Goal: Task Accomplishment & Management: Complete application form

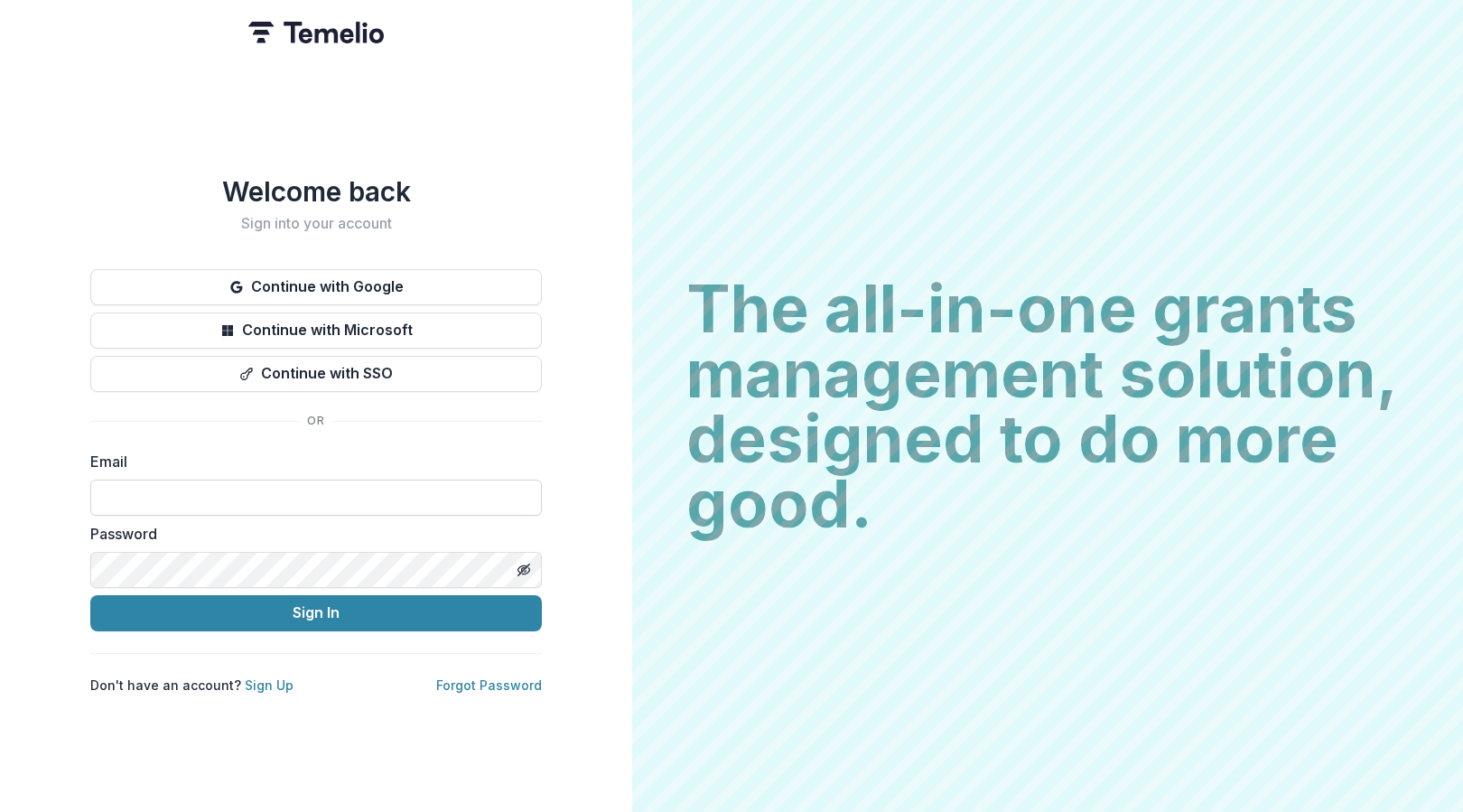
click at [389, 490] on input at bounding box center [315, 498] width 451 height 37
type input "**********"
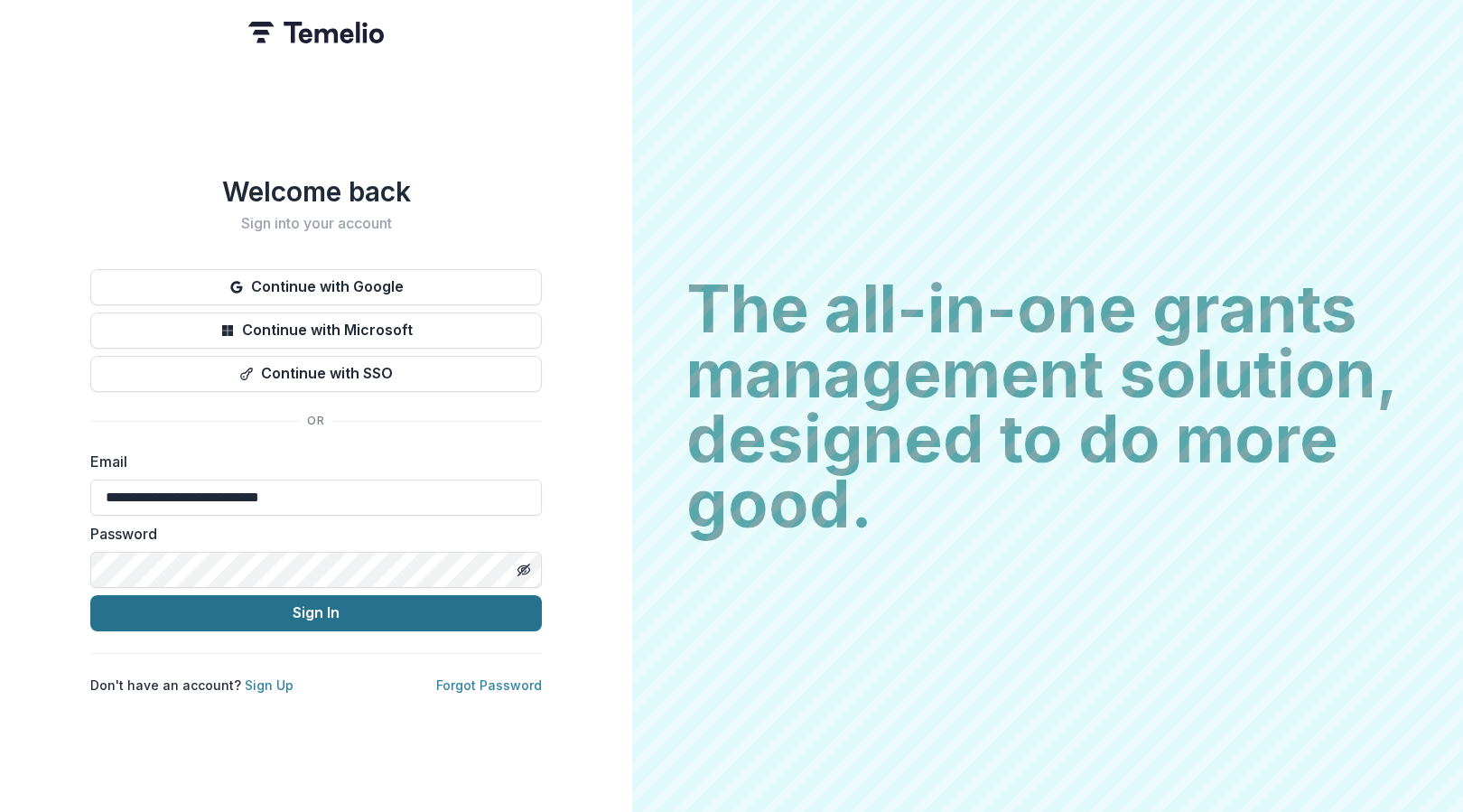
click at [384, 600] on button "Sign In" at bounding box center [315, 613] width 451 height 37
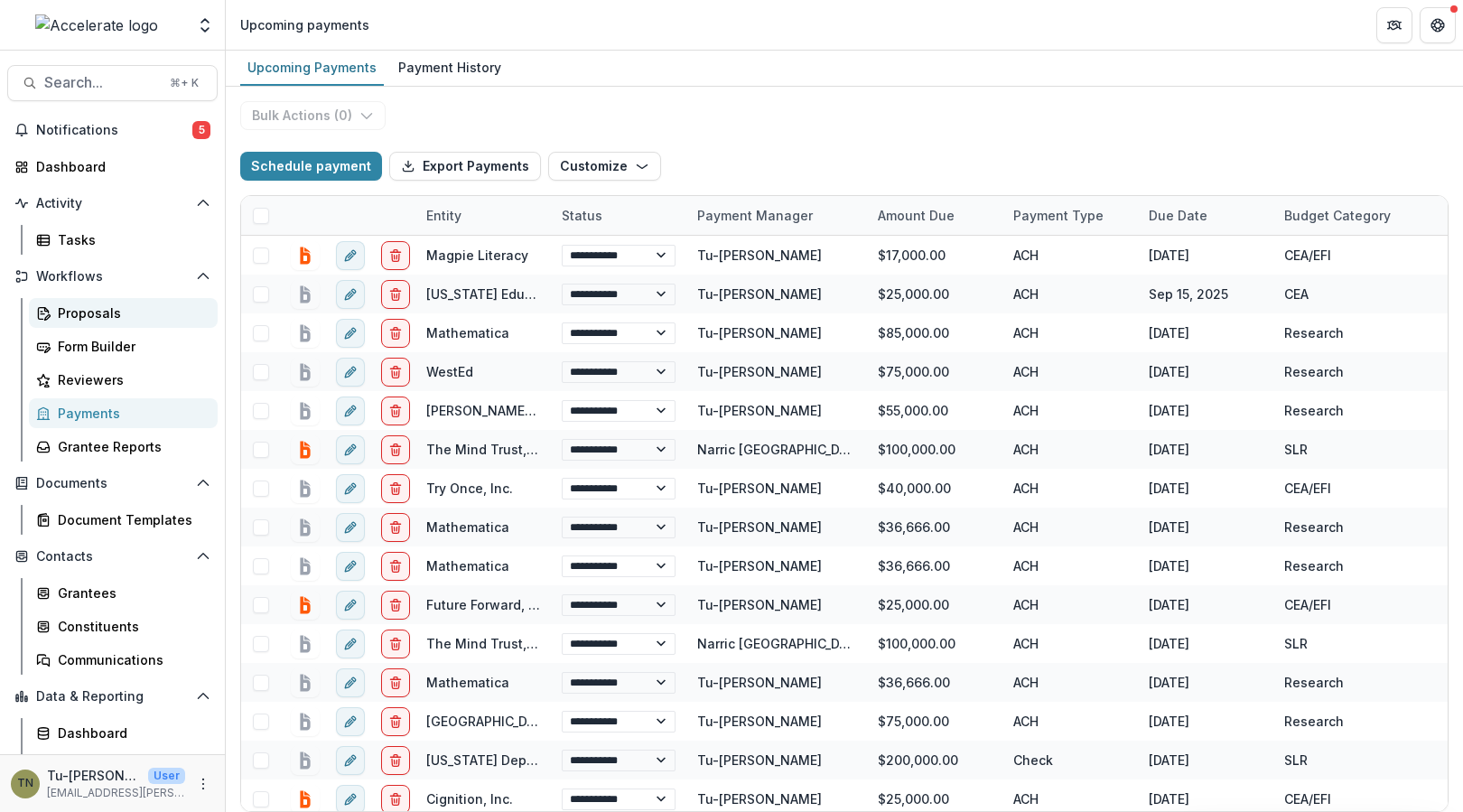
click at [138, 314] on div "Proposals" at bounding box center [130, 312] width 145 height 19
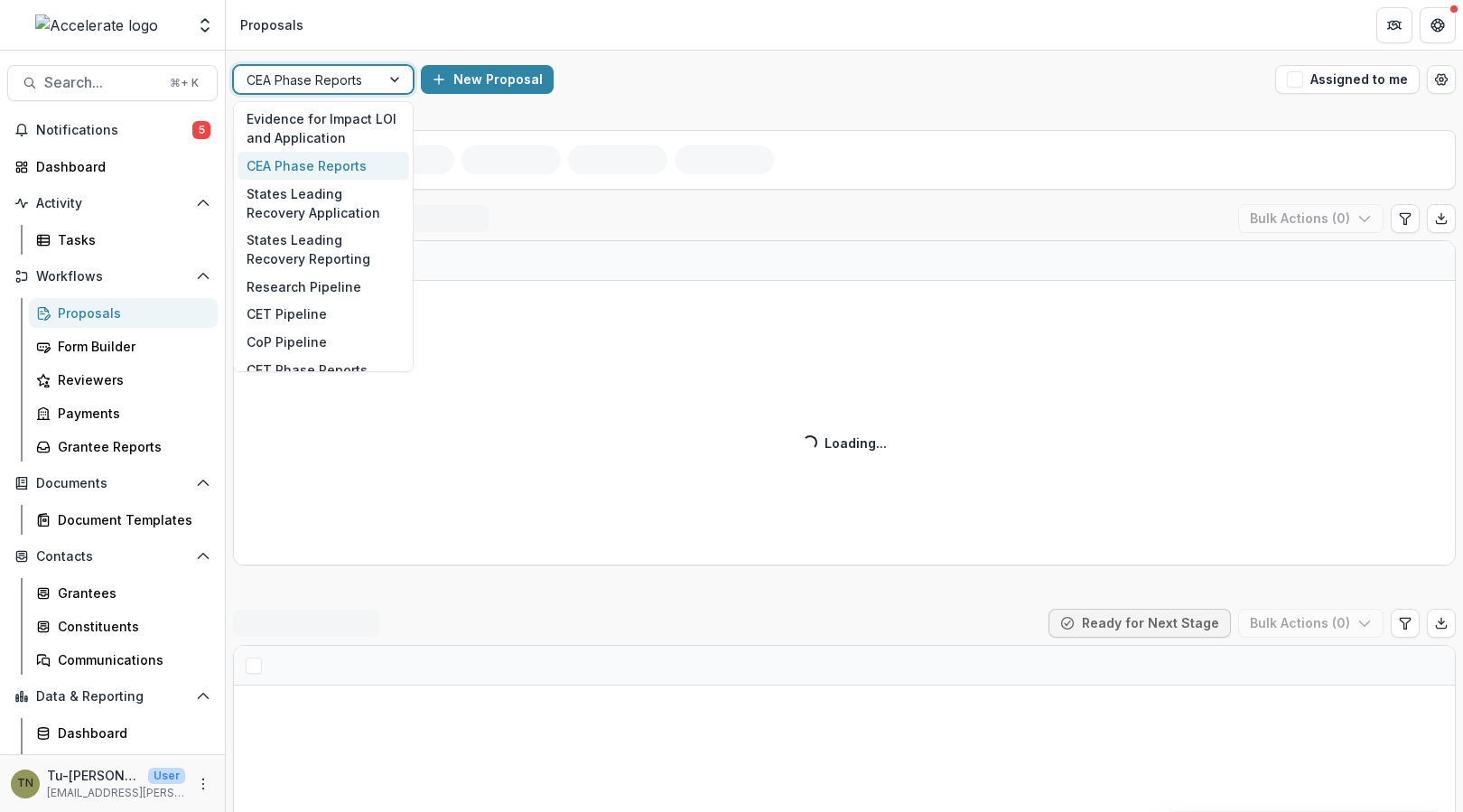
click at [388, 70] on div at bounding box center [396, 79] width 33 height 27
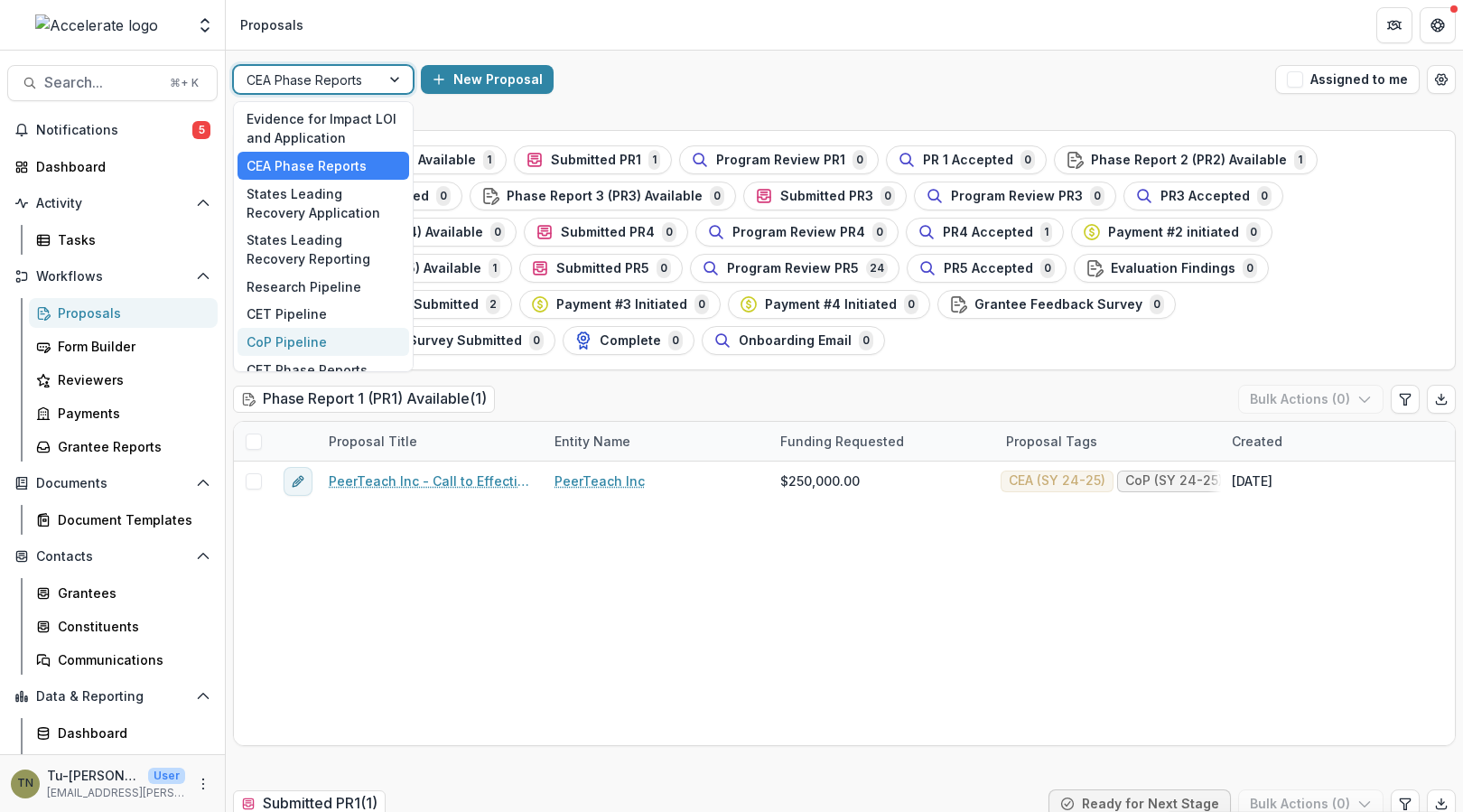
click at [300, 337] on div "CoP Pipeline" at bounding box center [323, 342] width 172 height 28
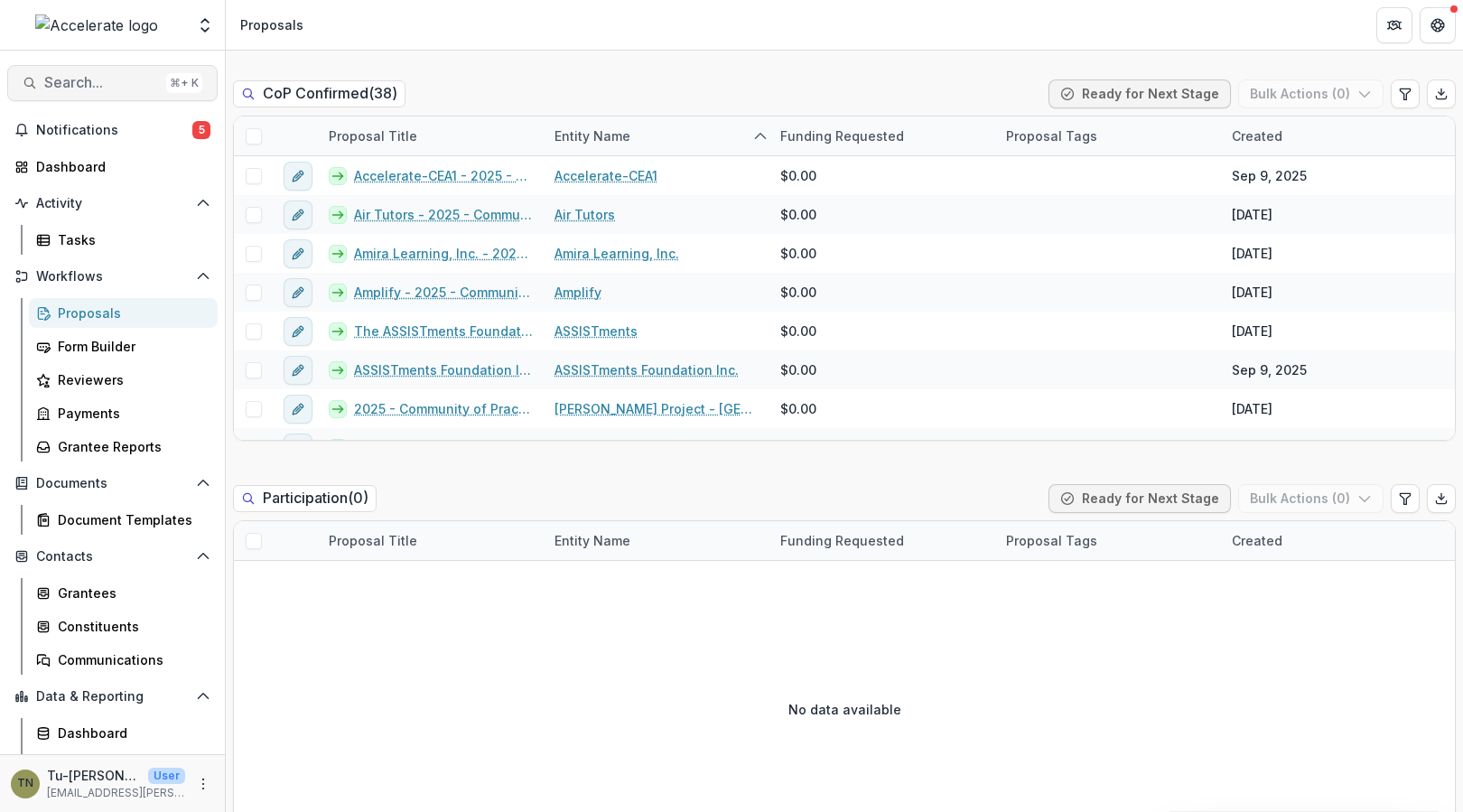
click at [117, 80] on span "Search..." at bounding box center [102, 82] width 115 height 17
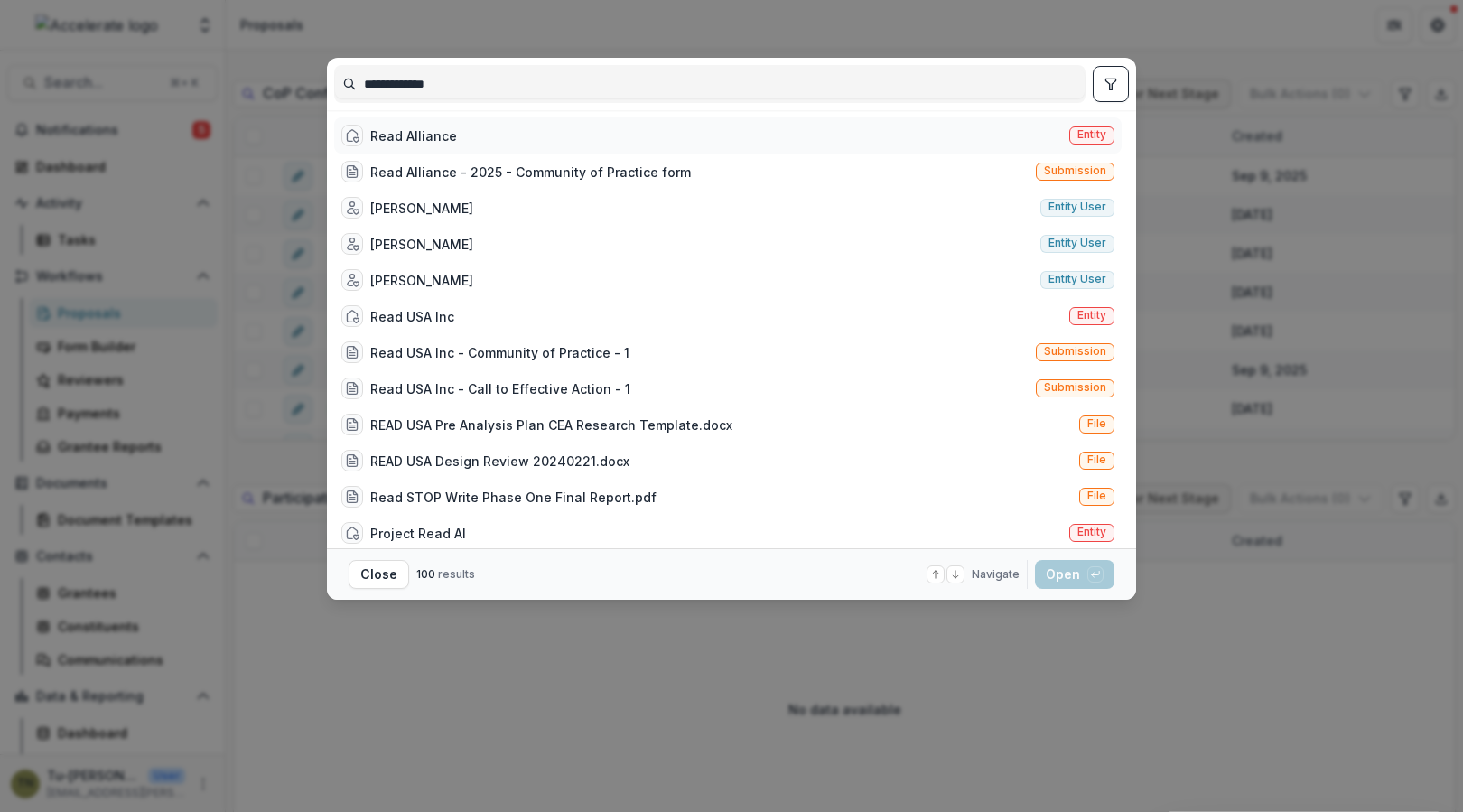
type input "**********"
click at [424, 133] on div "Read Alliance" at bounding box center [414, 135] width 87 height 19
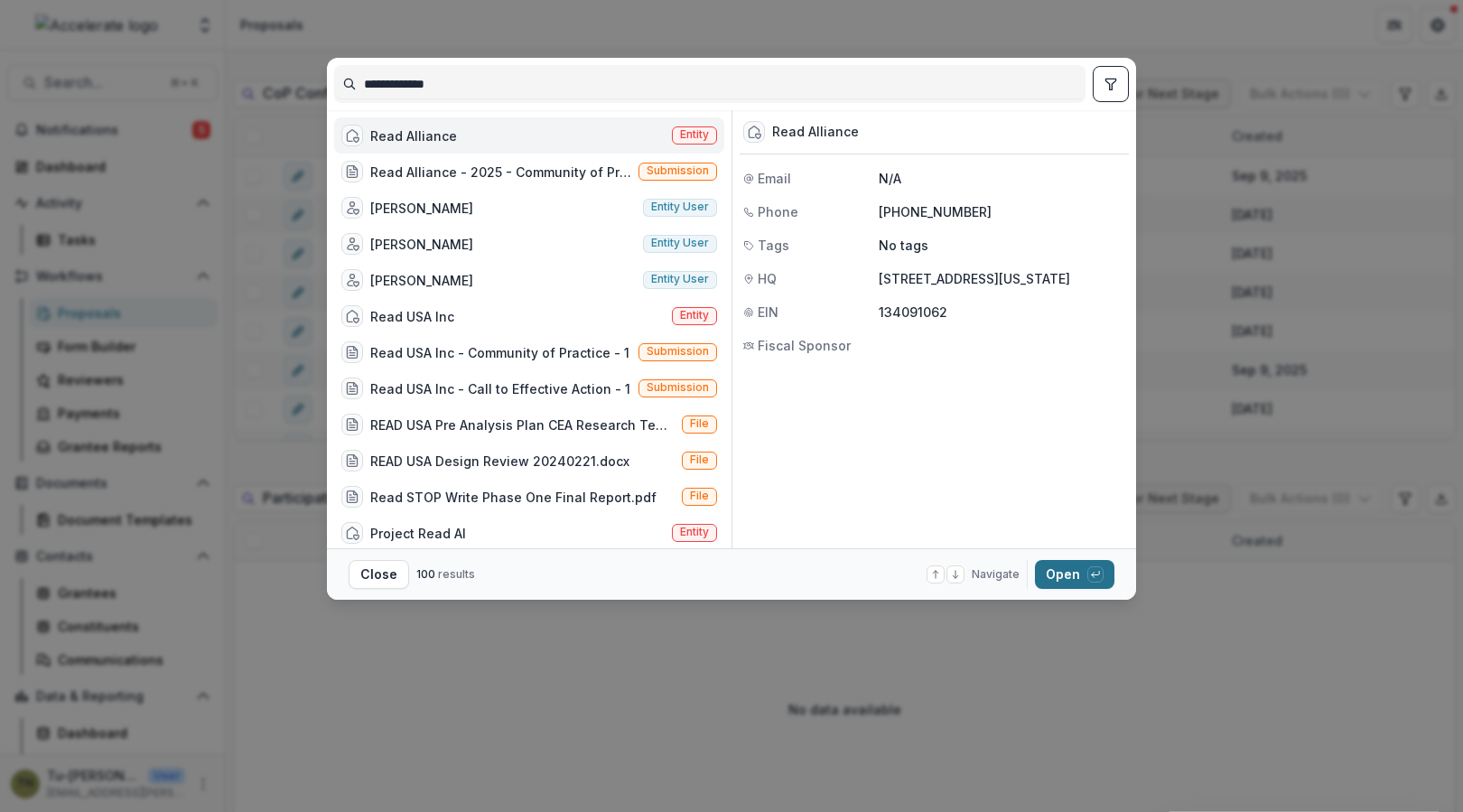
click at [1054, 565] on button "Open with enter key" at bounding box center [1075, 574] width 79 height 29
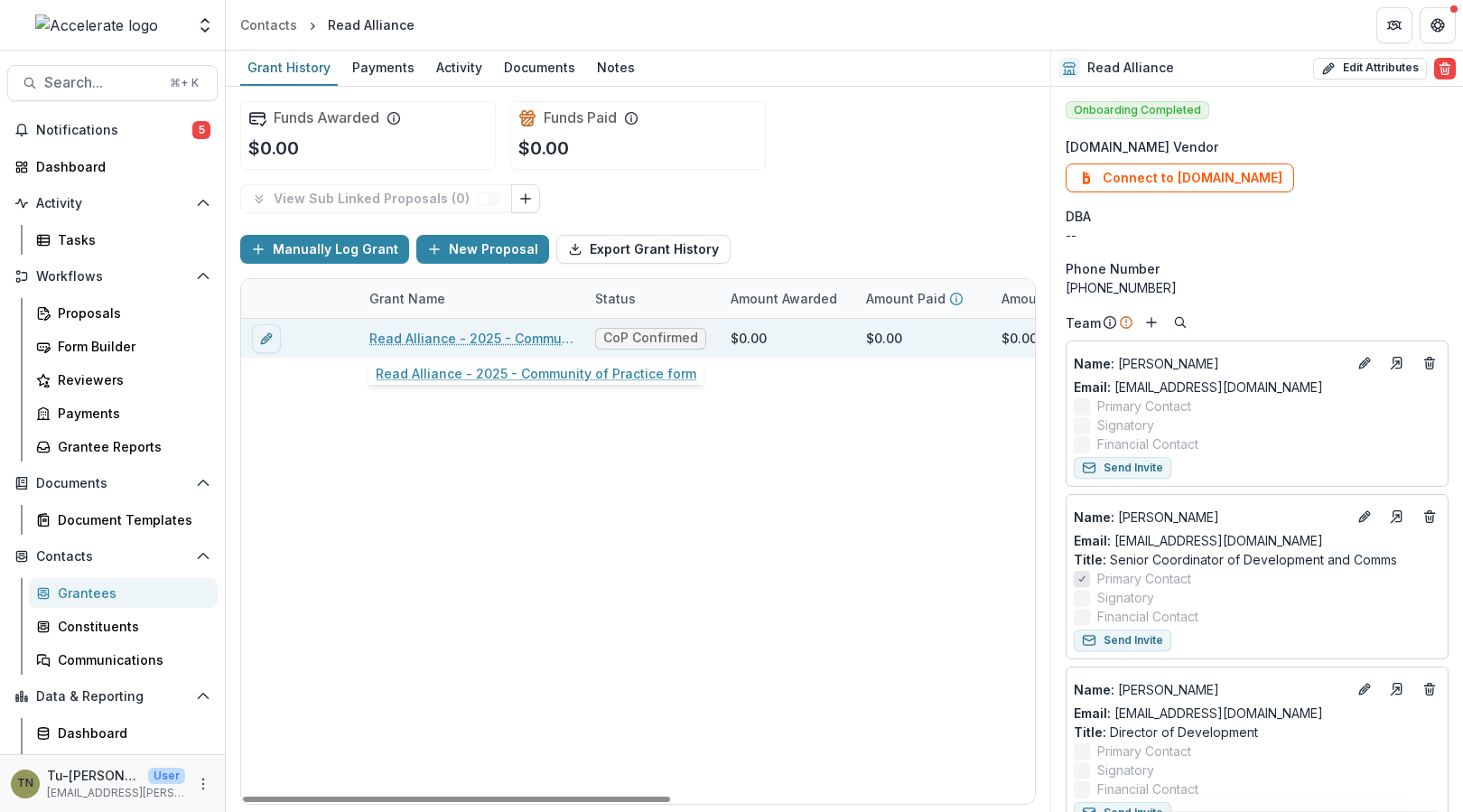
click at [456, 332] on link "Read Alliance - 2025 - Community of Practice form" at bounding box center [471, 338] width 204 height 19
click at [266, 337] on line "edit" at bounding box center [267, 339] width 4 height 4
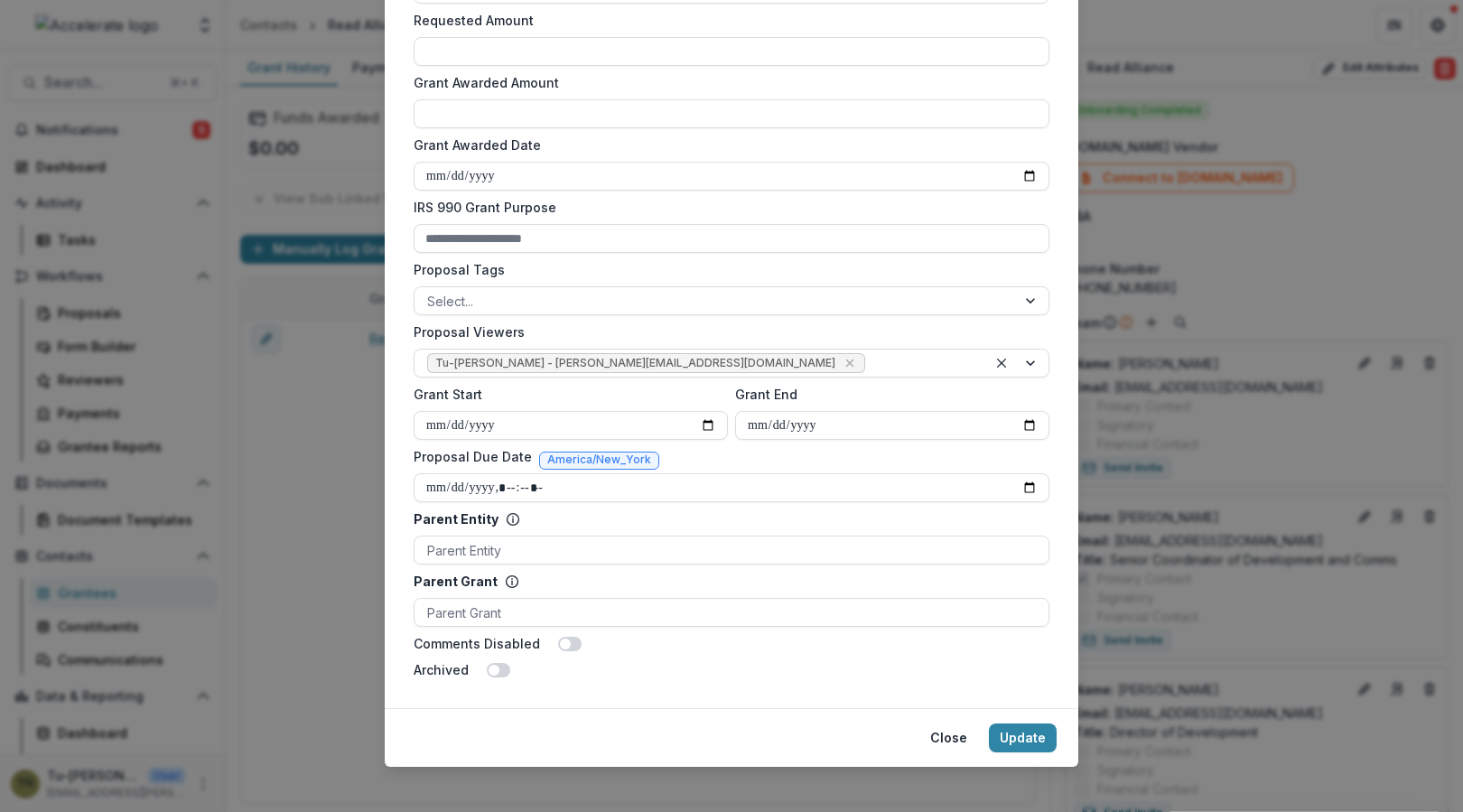
scroll to position [545, 0]
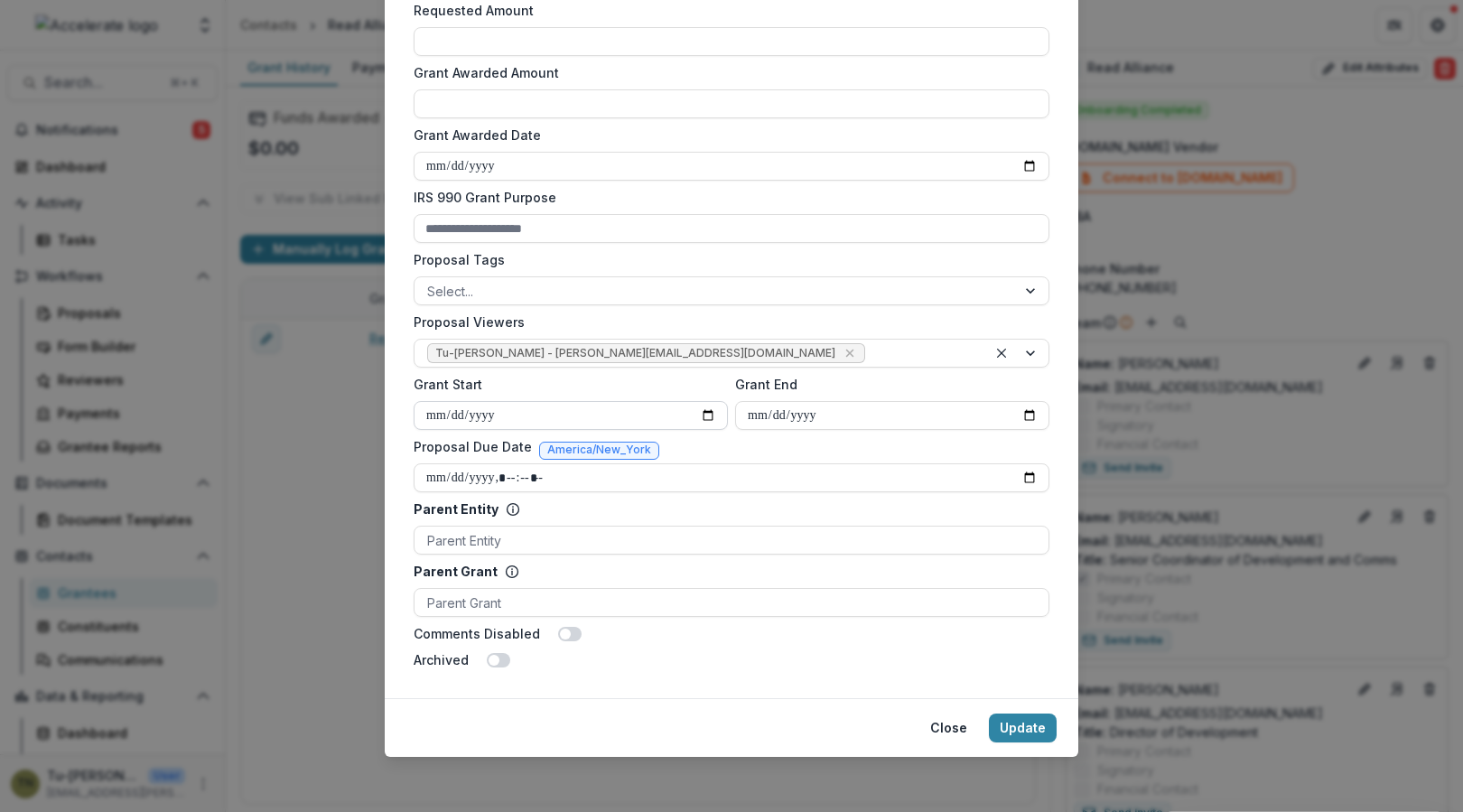
click at [701, 409] on input "Grant Start" at bounding box center [571, 415] width 314 height 29
type input "**********"
click at [1032, 408] on input "Grant End" at bounding box center [892, 415] width 314 height 29
type input "**********"
click at [1017, 727] on button "Update" at bounding box center [1022, 727] width 68 height 29
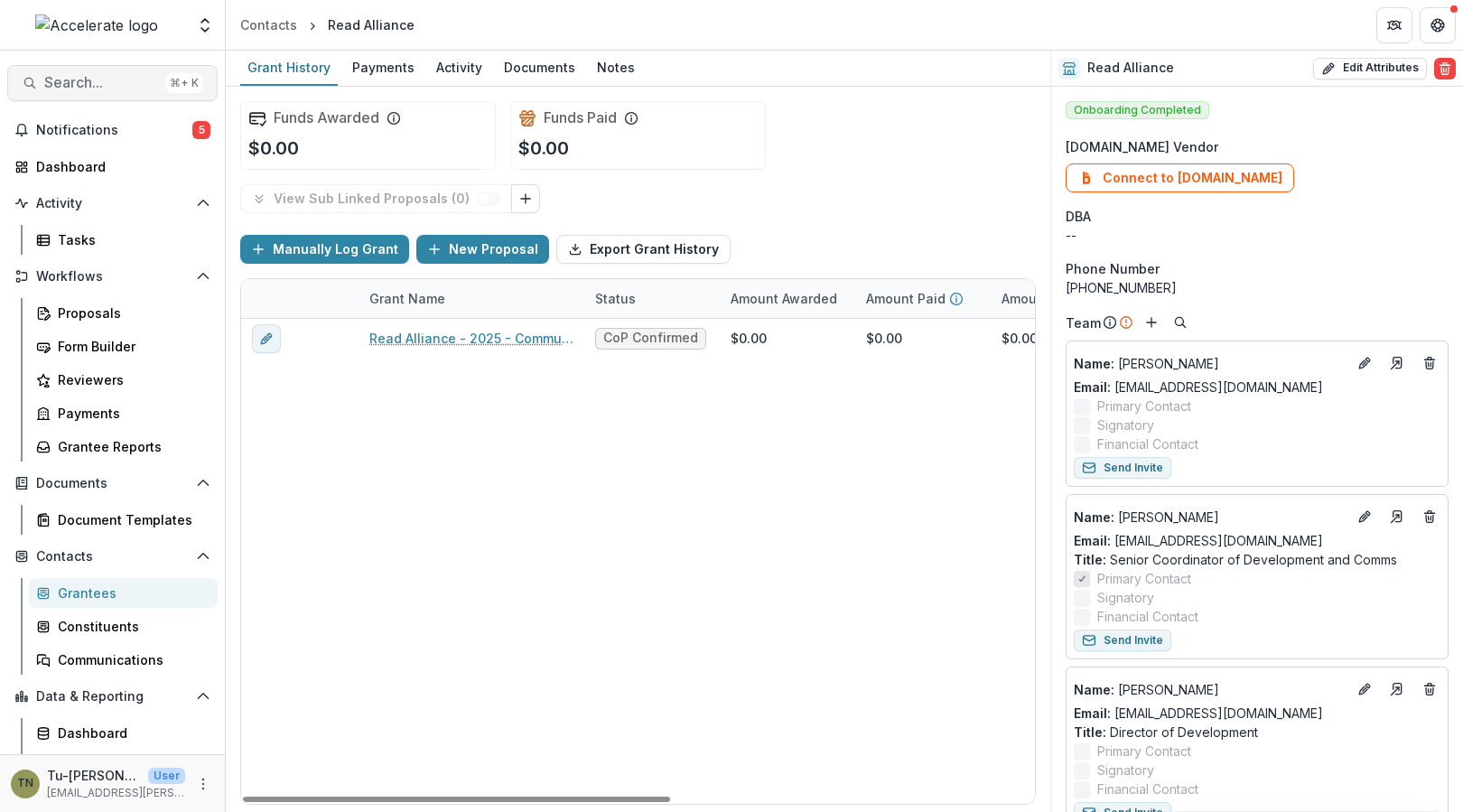
click at [94, 79] on span "Search..." at bounding box center [102, 82] width 115 height 17
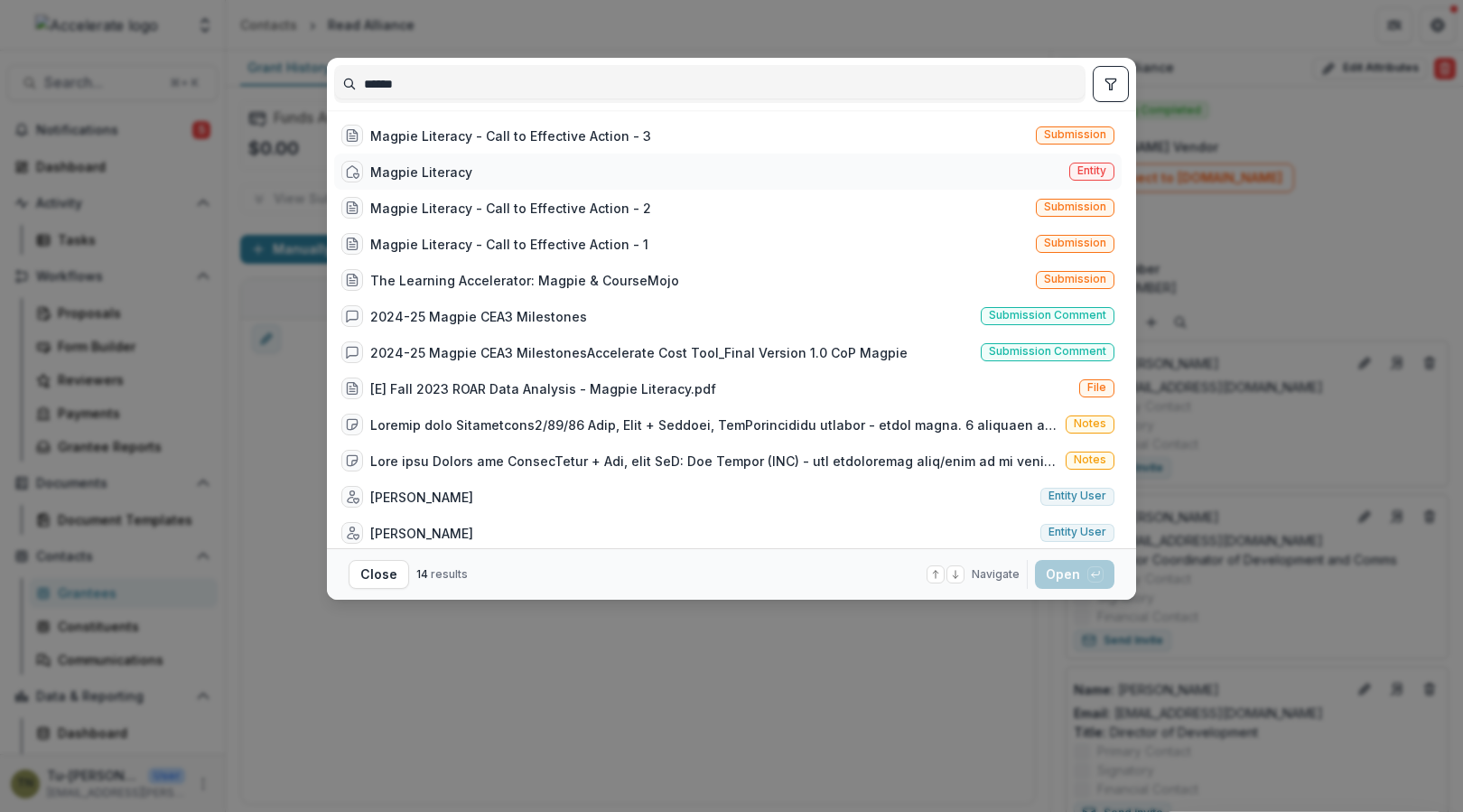
type input "******"
click at [445, 153] on div "Magpie Literacy Entity" at bounding box center [727, 171] width 787 height 37
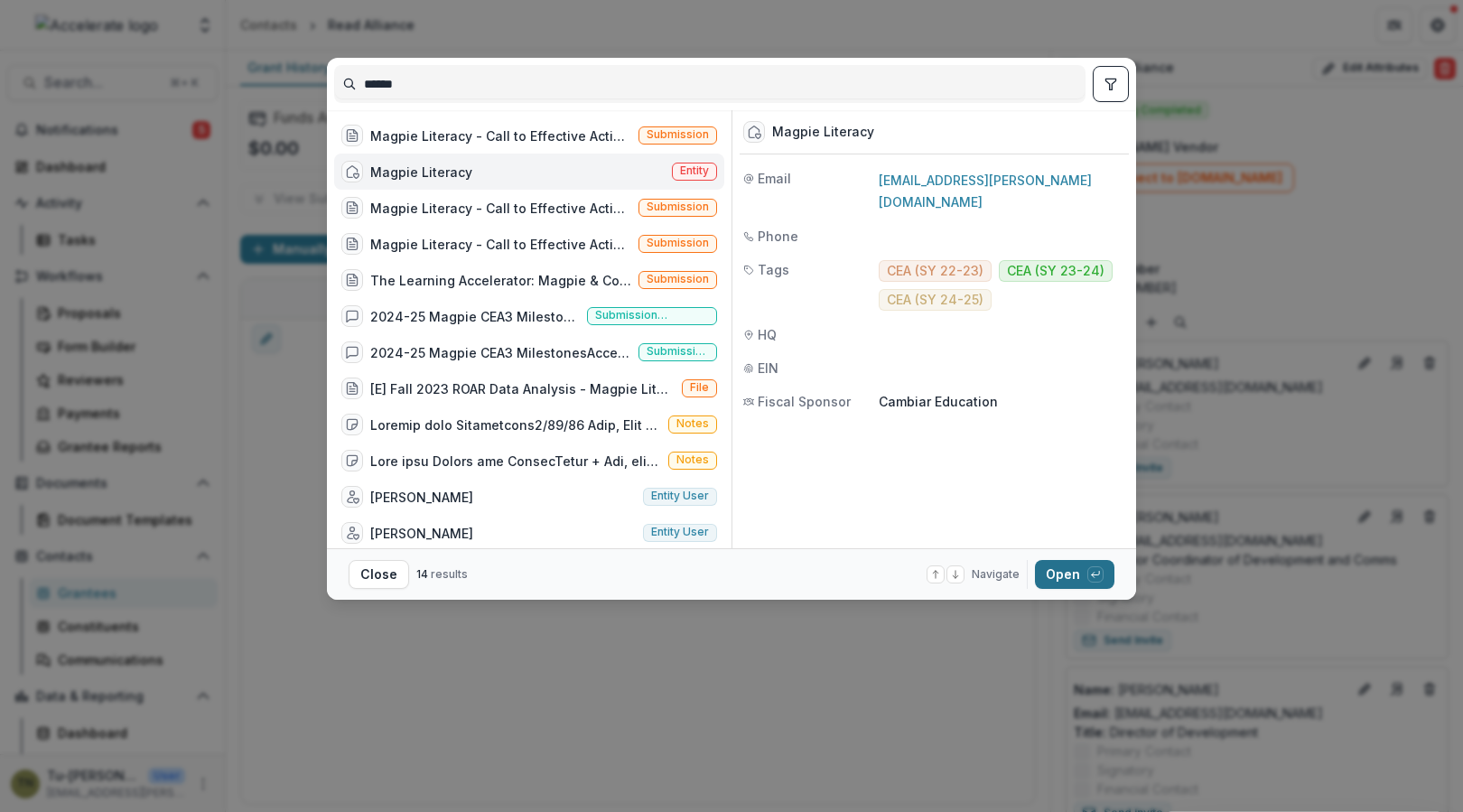
click at [1055, 573] on button "Open with enter key" at bounding box center [1075, 574] width 79 height 29
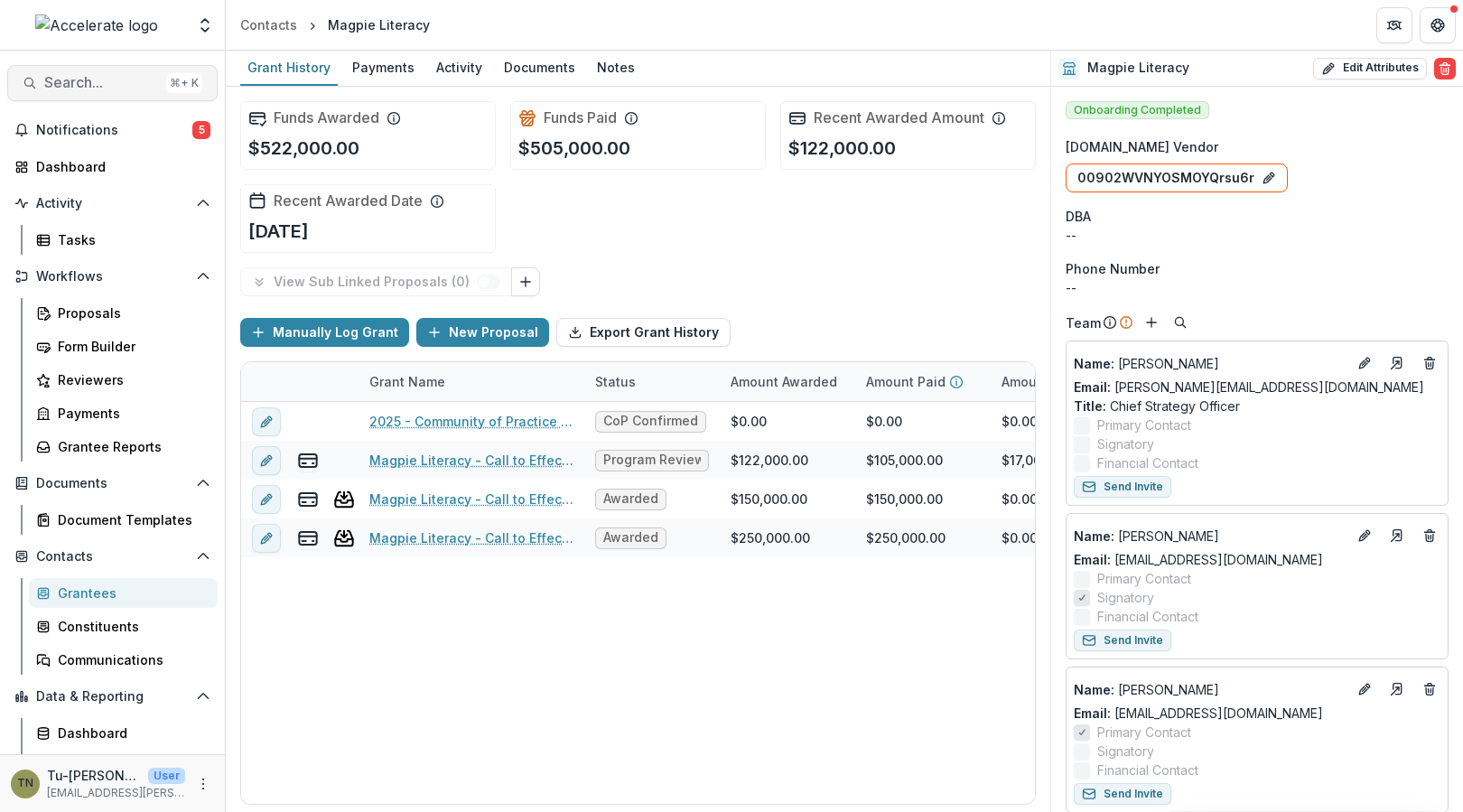
click at [118, 89] on span "Search..." at bounding box center [102, 82] width 115 height 17
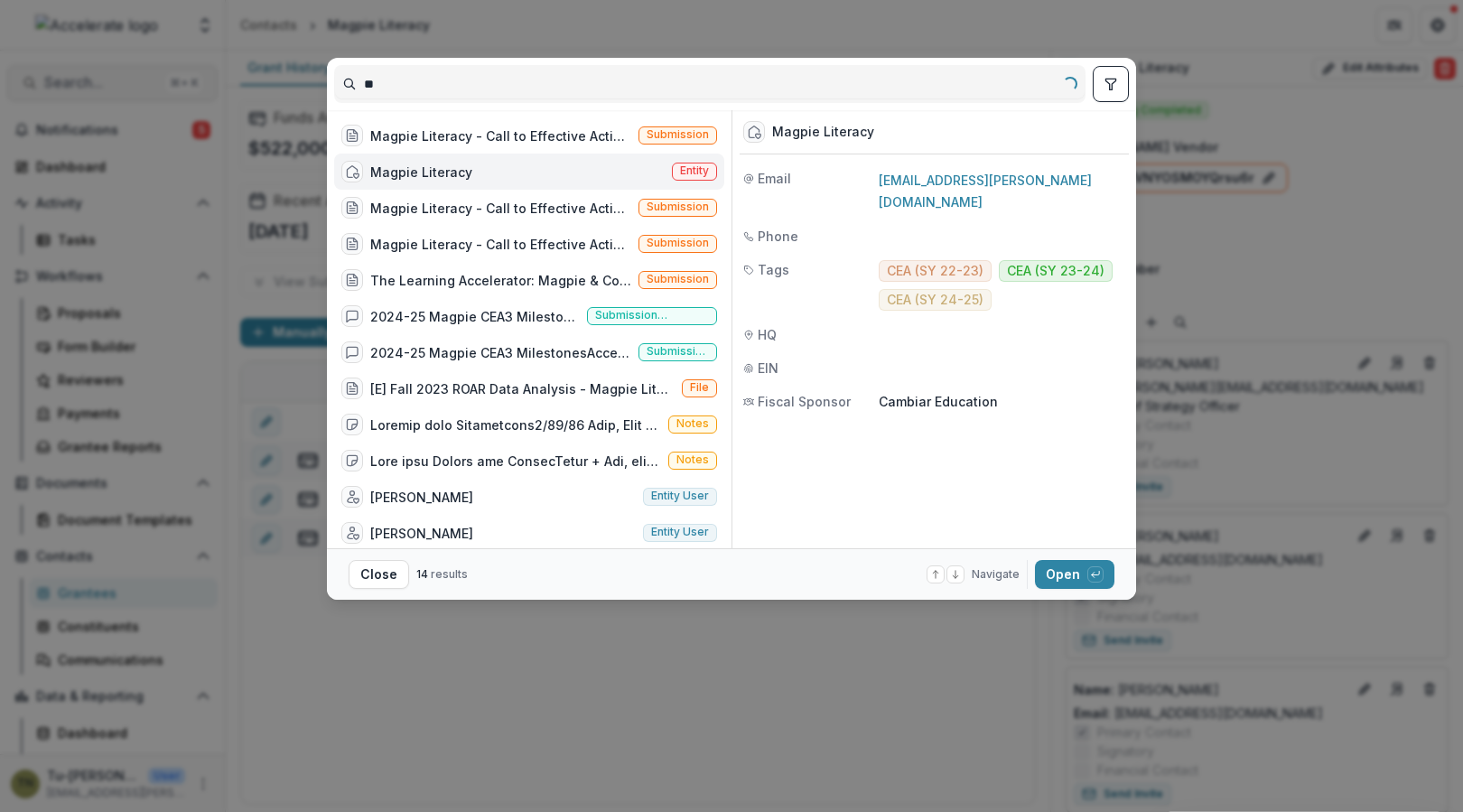
type input "*"
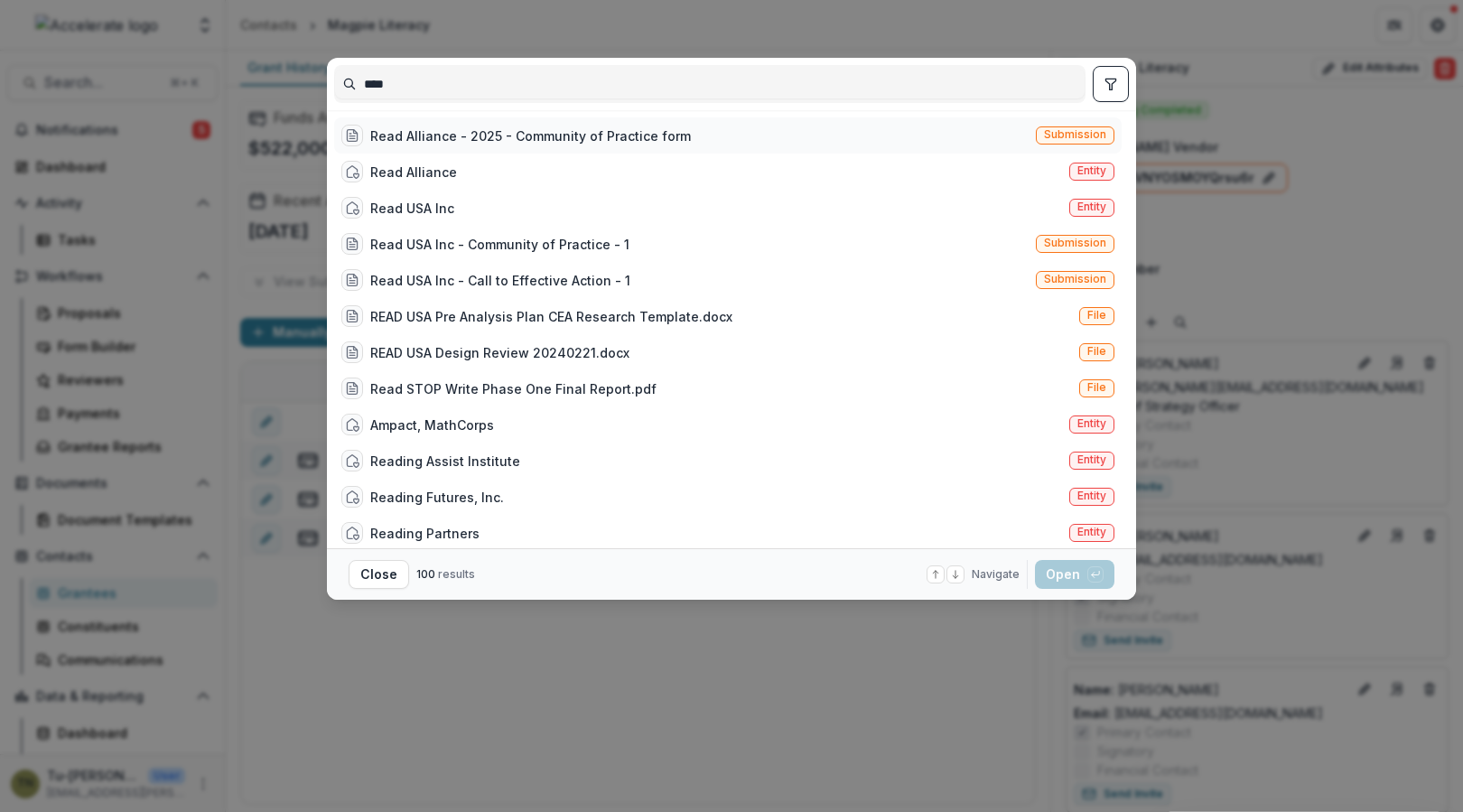
type input "****"
click at [411, 133] on div "Read Alliance - 2025 - Community of Practice form" at bounding box center [530, 135] width 321 height 19
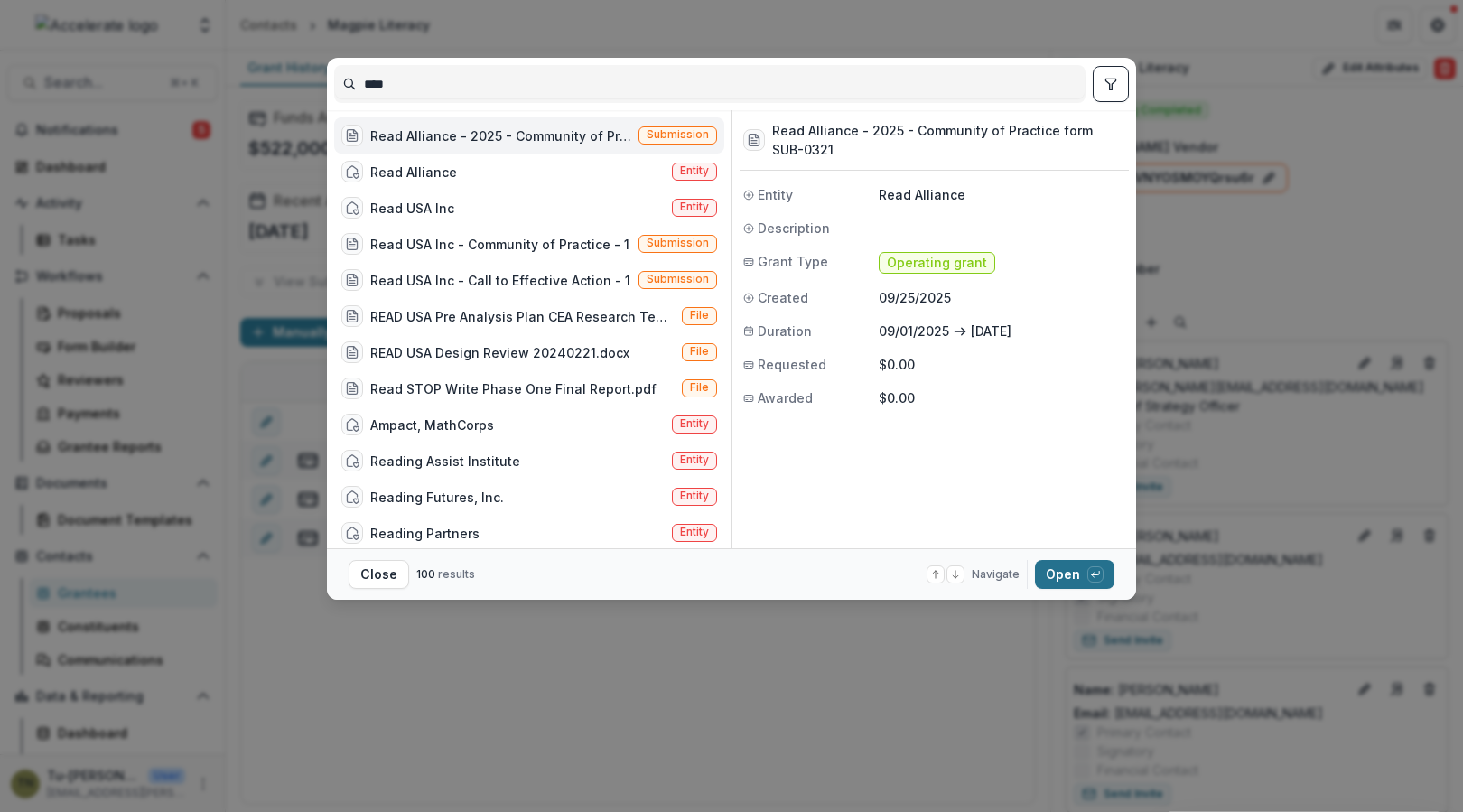
click at [1066, 582] on button "Open with enter key" at bounding box center [1075, 574] width 79 height 29
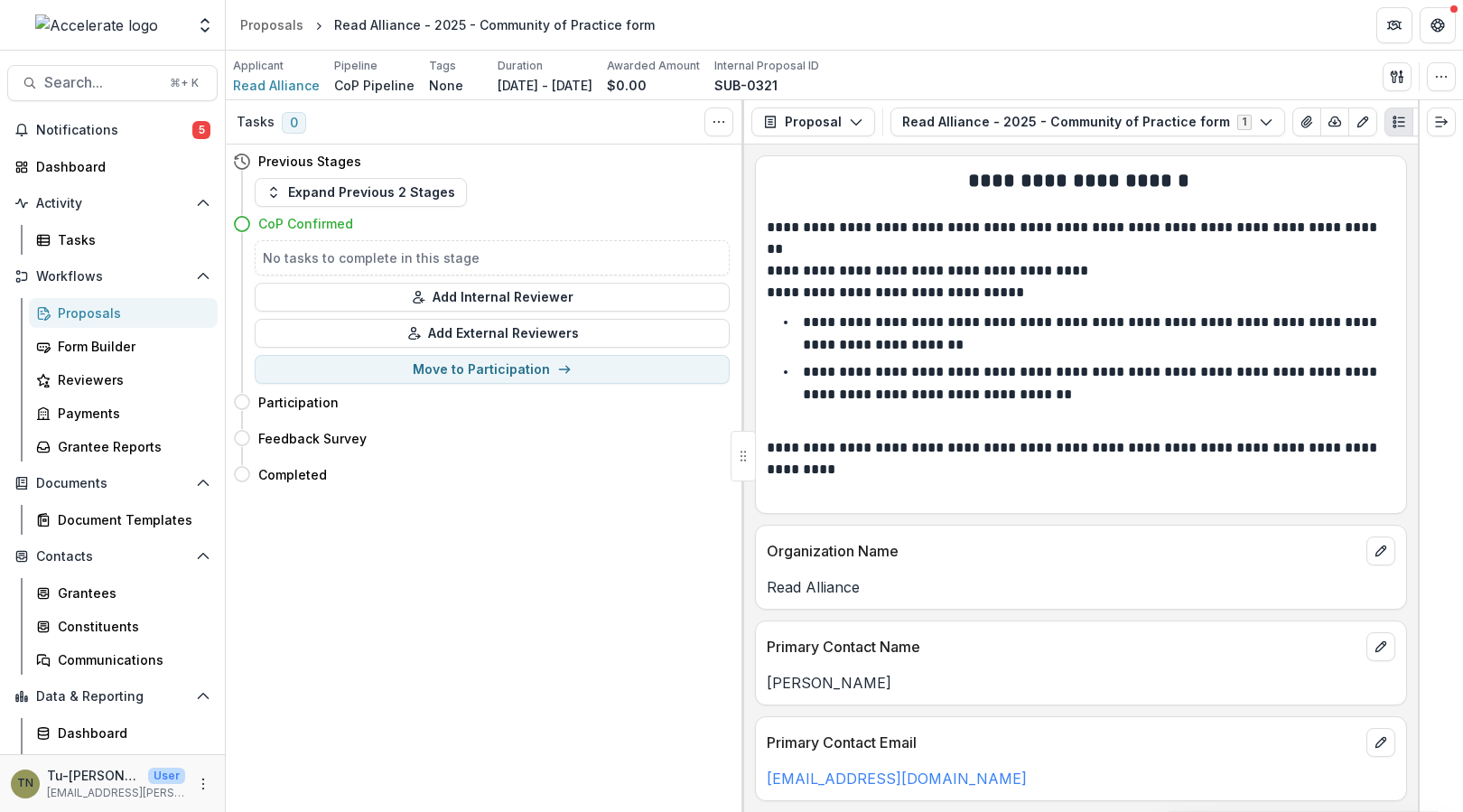
click at [574, 616] on div "Tasks 0 Show Cancelled Tasks Previous Stages Expand Previous 2 Stages CoP Confi…" at bounding box center [485, 455] width 519 height 711
click at [288, 81] on span "Read Alliance" at bounding box center [277, 85] width 87 height 19
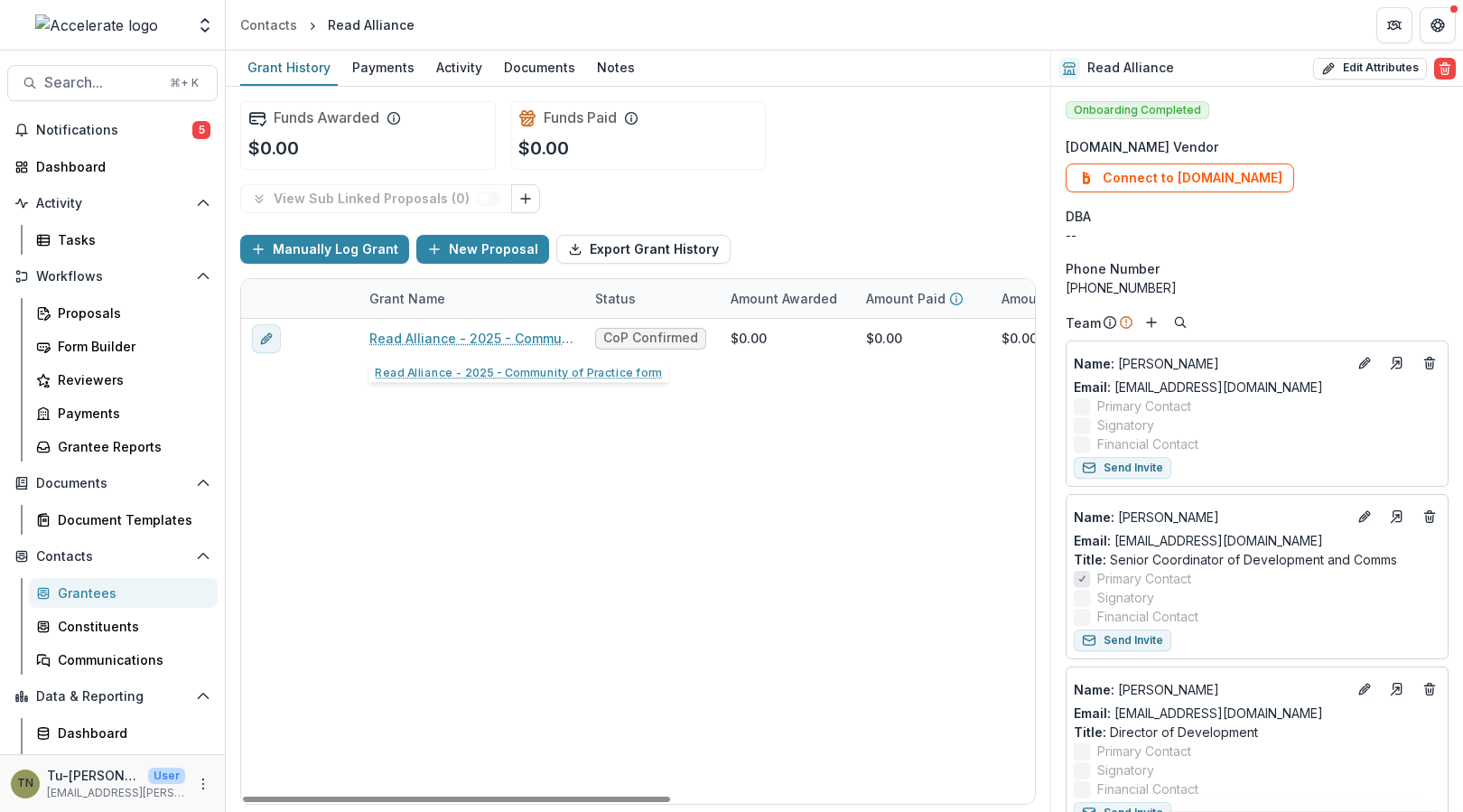
click at [444, 498] on div "Read Alliance - 2025 - Community of Practice form CoP Confirmed $0.00 $0.00 $0.…" at bounding box center [977, 561] width 1472 height 485
click at [118, 300] on link "Proposals" at bounding box center [122, 313] width 189 height 30
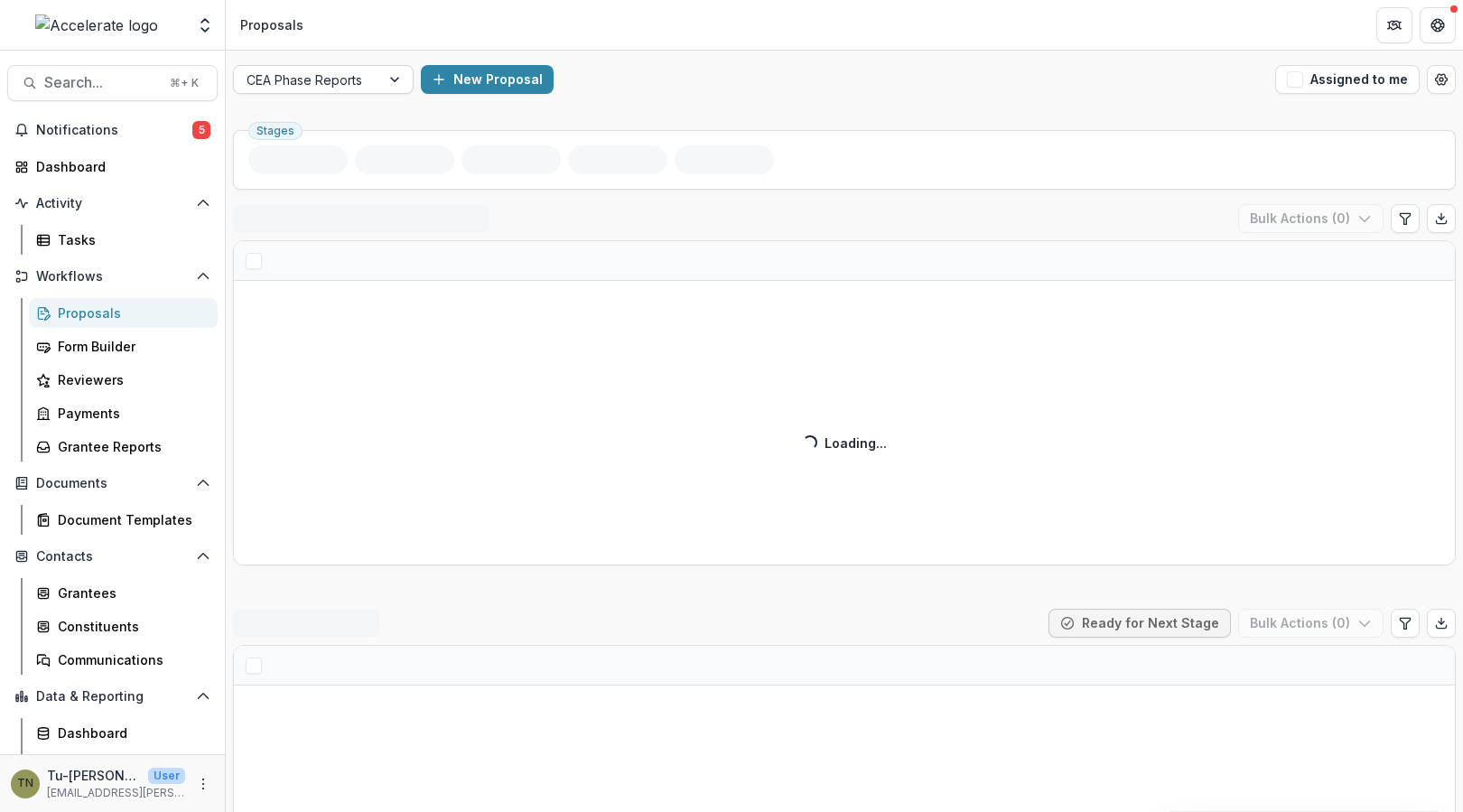
click at [357, 80] on div at bounding box center [307, 79] width 122 height 23
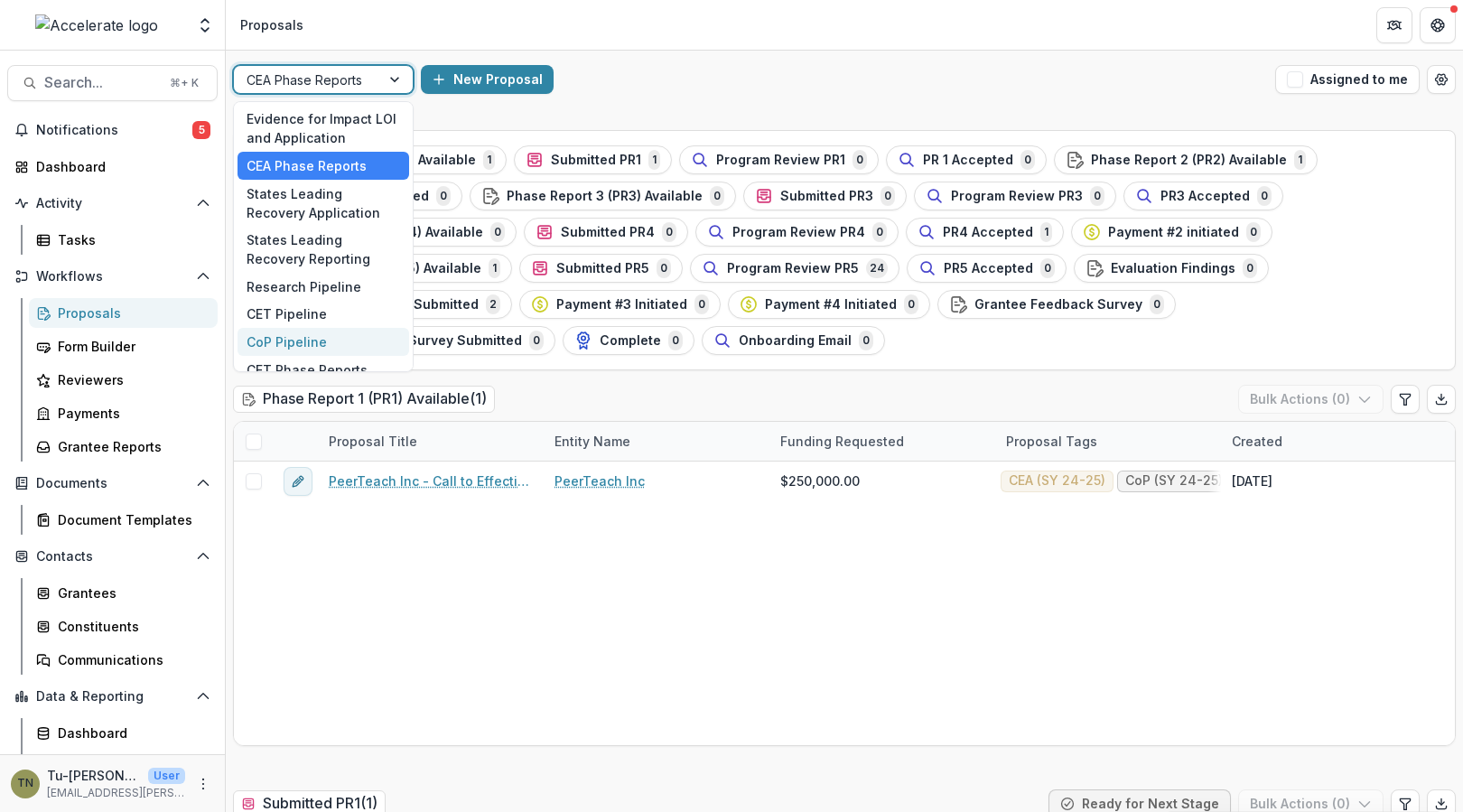
click at [324, 343] on div "CoP Pipeline" at bounding box center [323, 342] width 172 height 28
